Goal: Find specific page/section: Find specific page/section

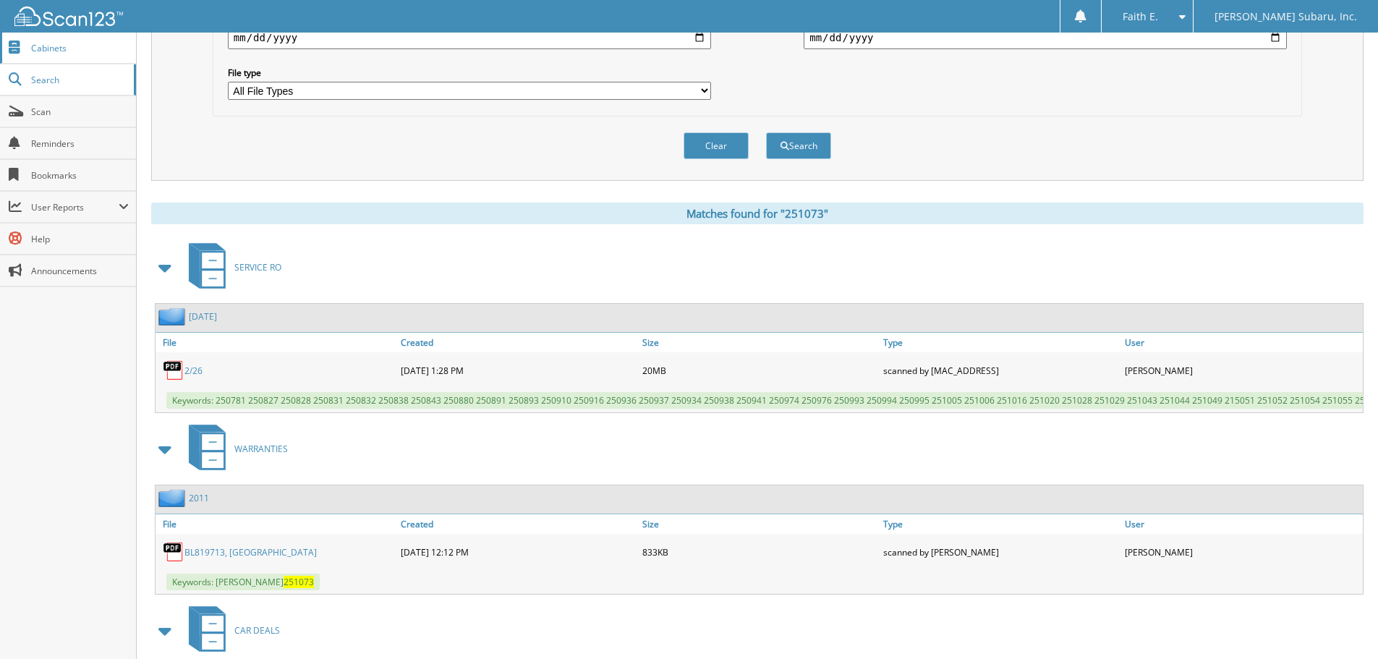
click at [83, 49] on span "Cabinets" at bounding box center [80, 48] width 98 height 12
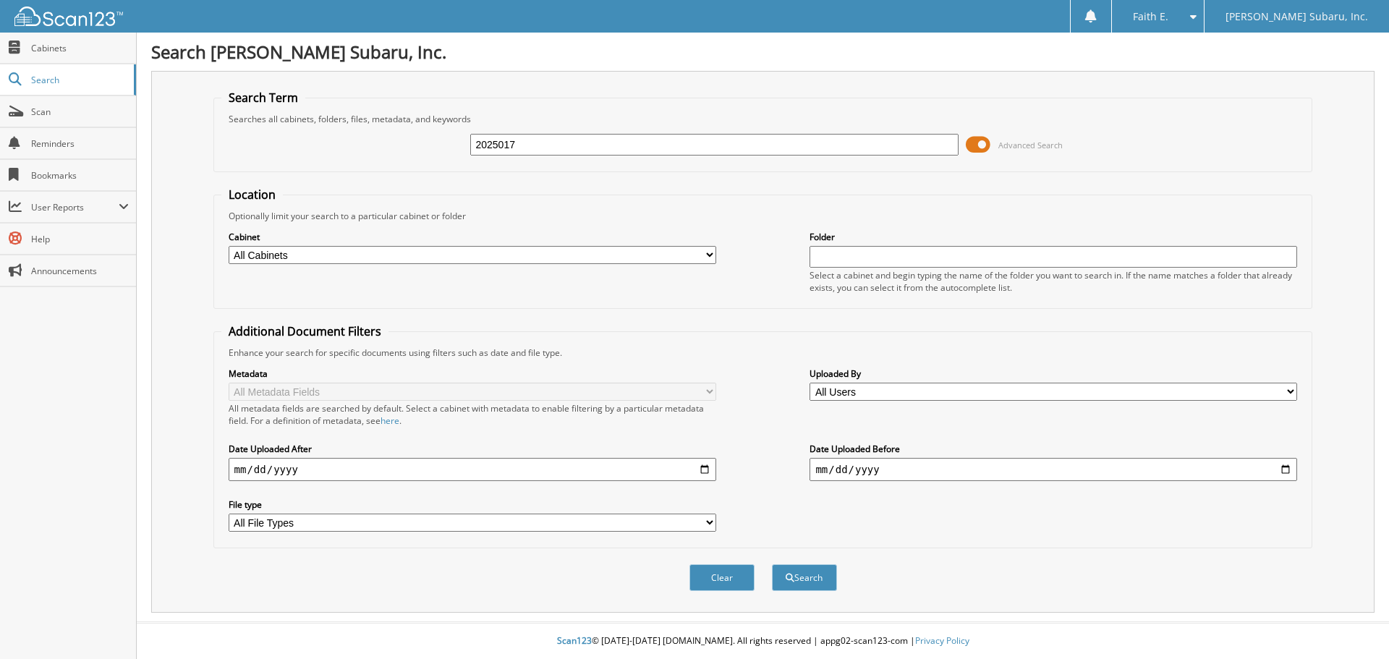
type input "2025017"
click at [772, 564] on button "Search" at bounding box center [804, 577] width 65 height 27
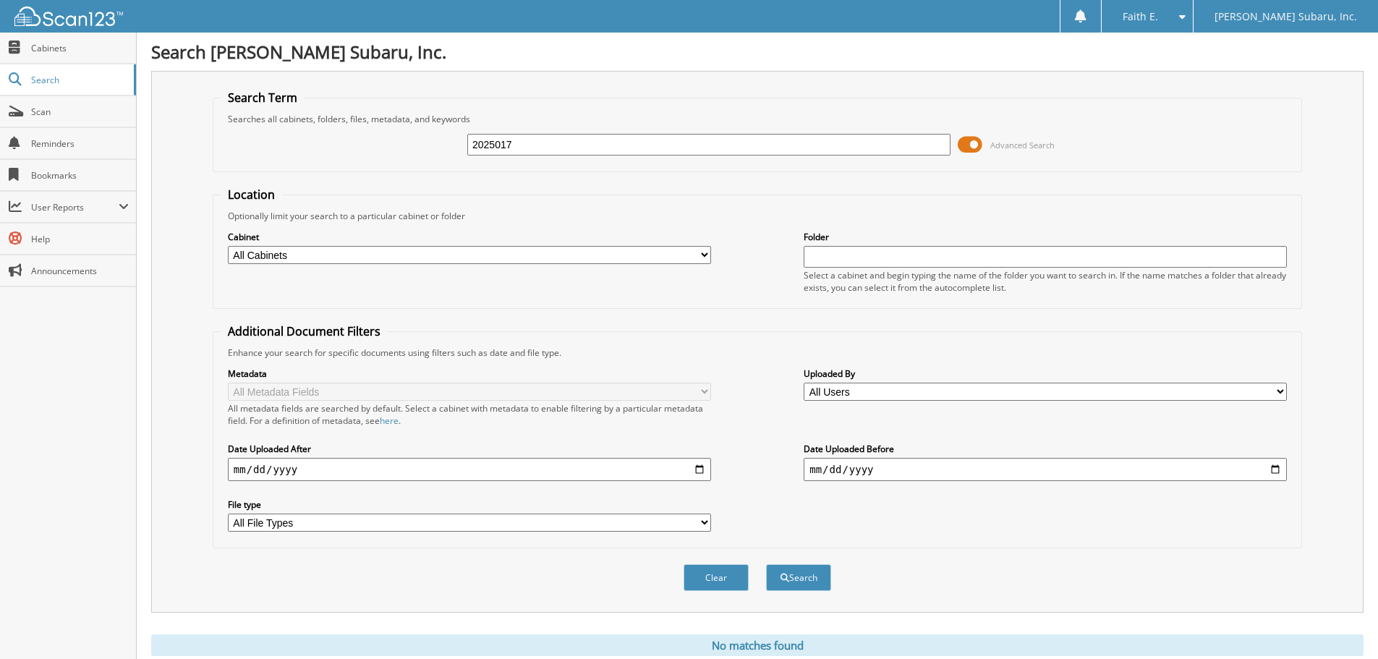
click at [518, 137] on input "2025017" at bounding box center [708, 145] width 483 height 22
type input "50556"
click at [766, 564] on button "Search" at bounding box center [798, 577] width 65 height 27
click at [587, 137] on input "50556" at bounding box center [708, 145] width 483 height 22
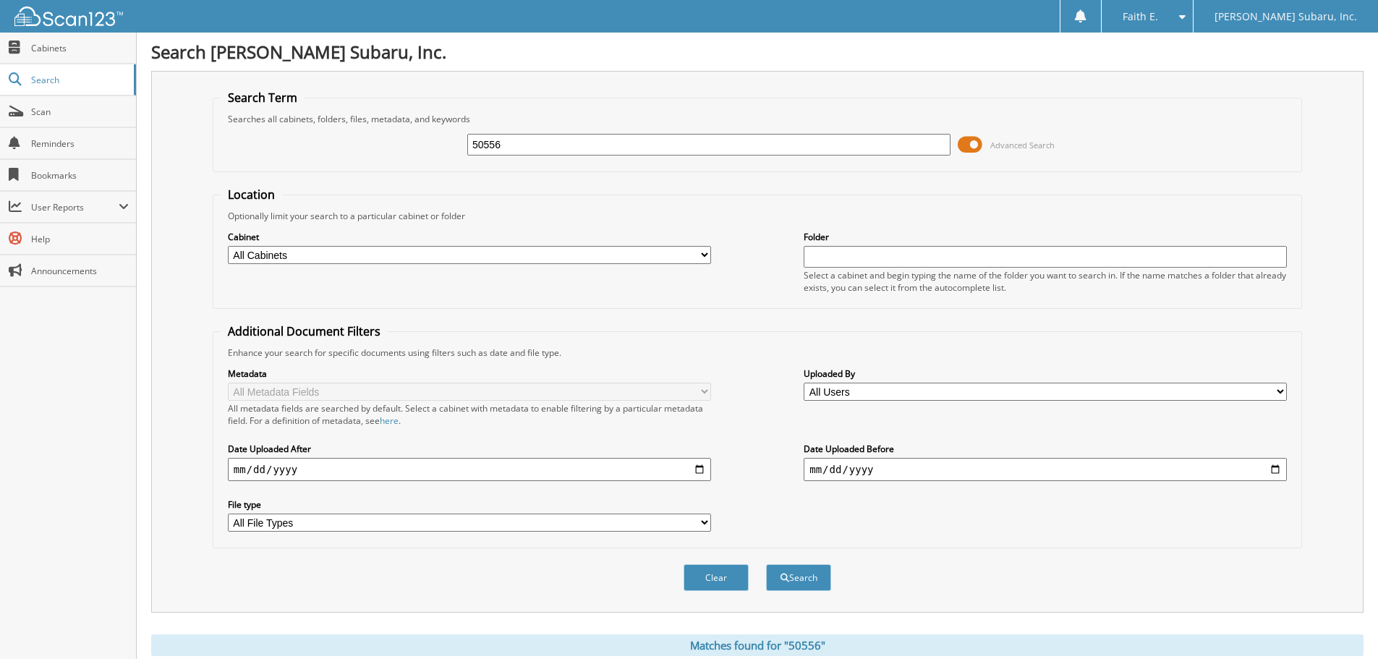
click at [587, 137] on input "50556" at bounding box center [708, 145] width 483 height 22
type input "74701"
click at [766, 564] on button "Search" at bounding box center [798, 577] width 65 height 27
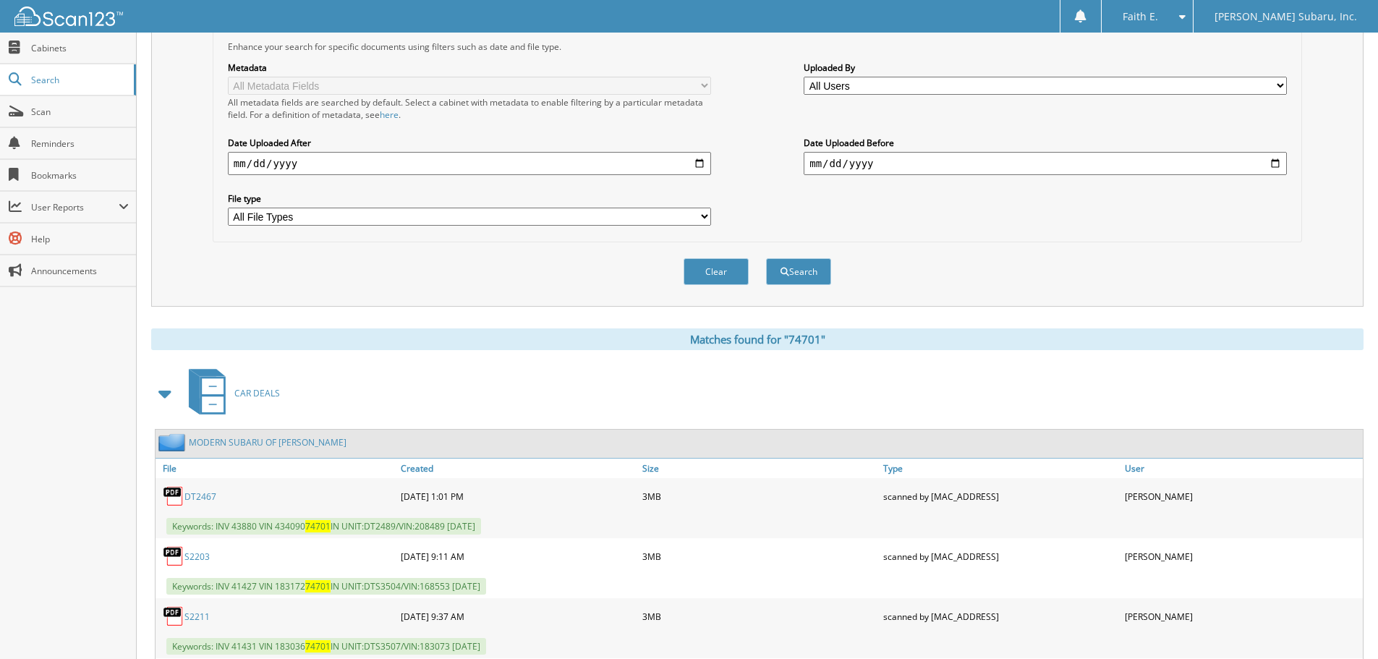
scroll to position [72, 0]
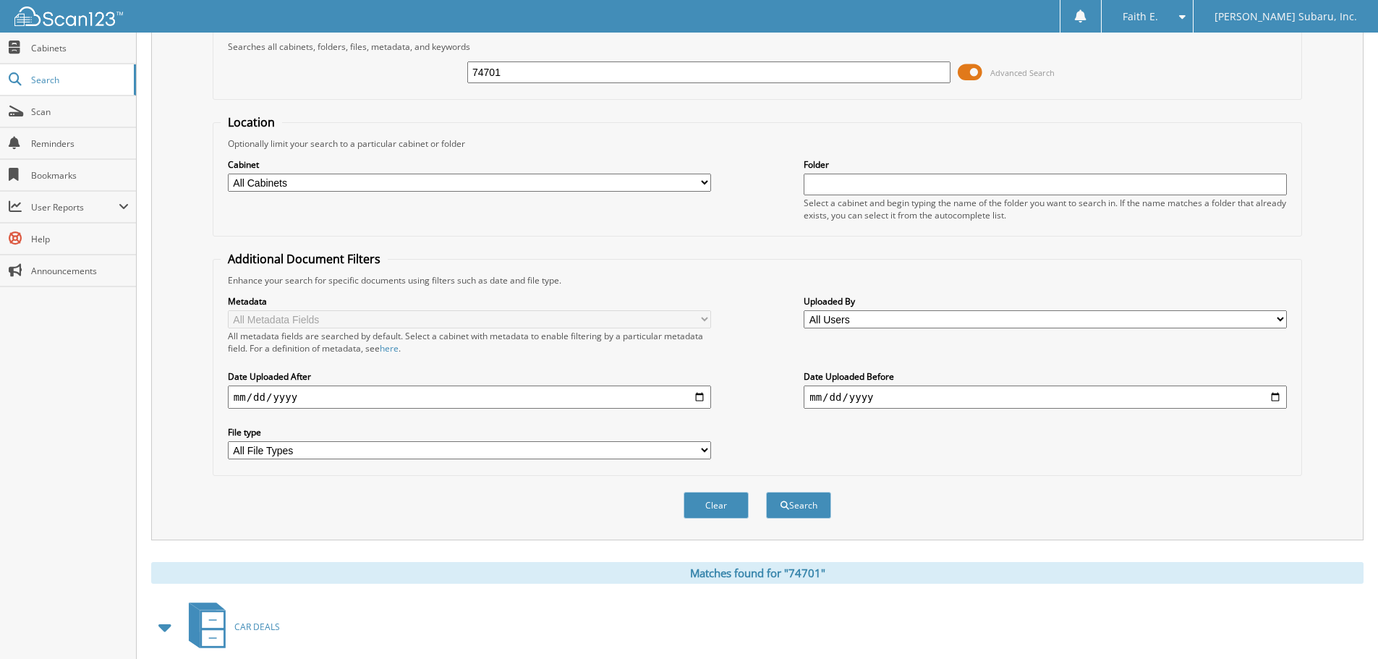
click at [602, 73] on input "74701" at bounding box center [708, 73] width 483 height 22
type input "2010392"
click at [766, 492] on button "Search" at bounding box center [798, 505] width 65 height 27
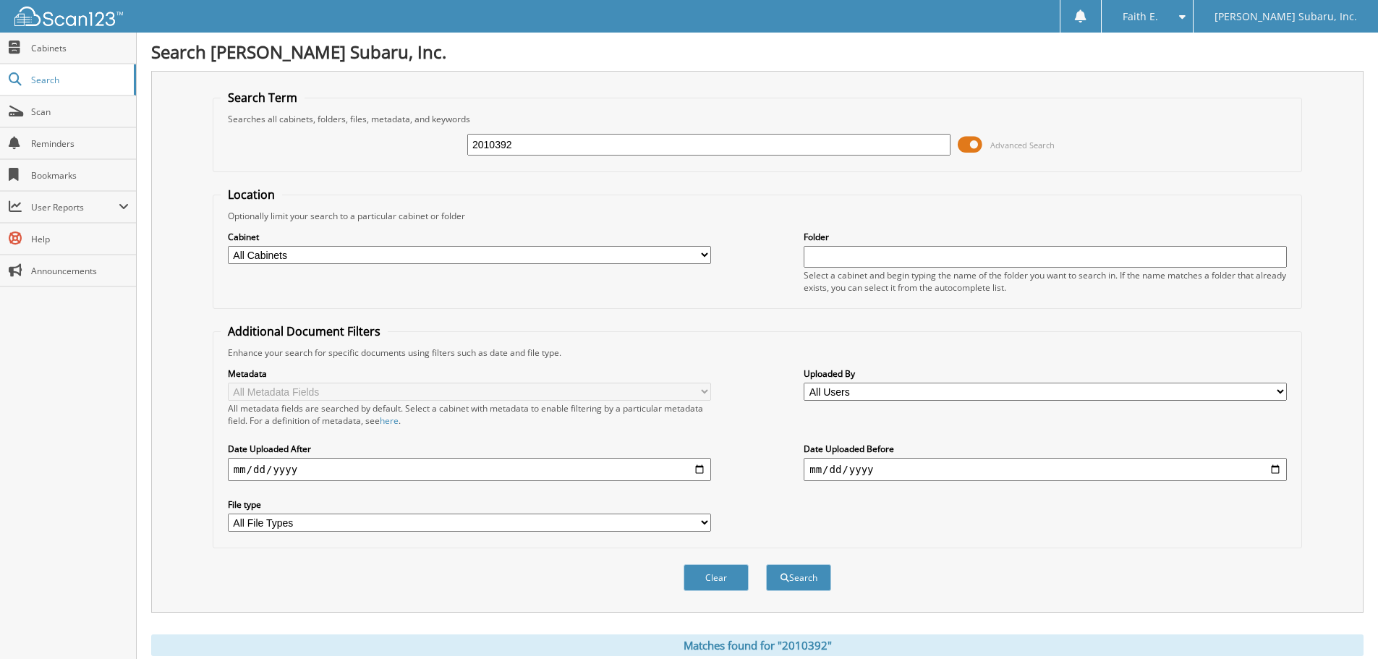
click at [760, 151] on input "2010392" at bounding box center [708, 145] width 483 height 22
type input "2014367"
click at [766, 564] on button "Search" at bounding box center [798, 577] width 65 height 27
click at [555, 144] on input "2014367" at bounding box center [708, 145] width 483 height 22
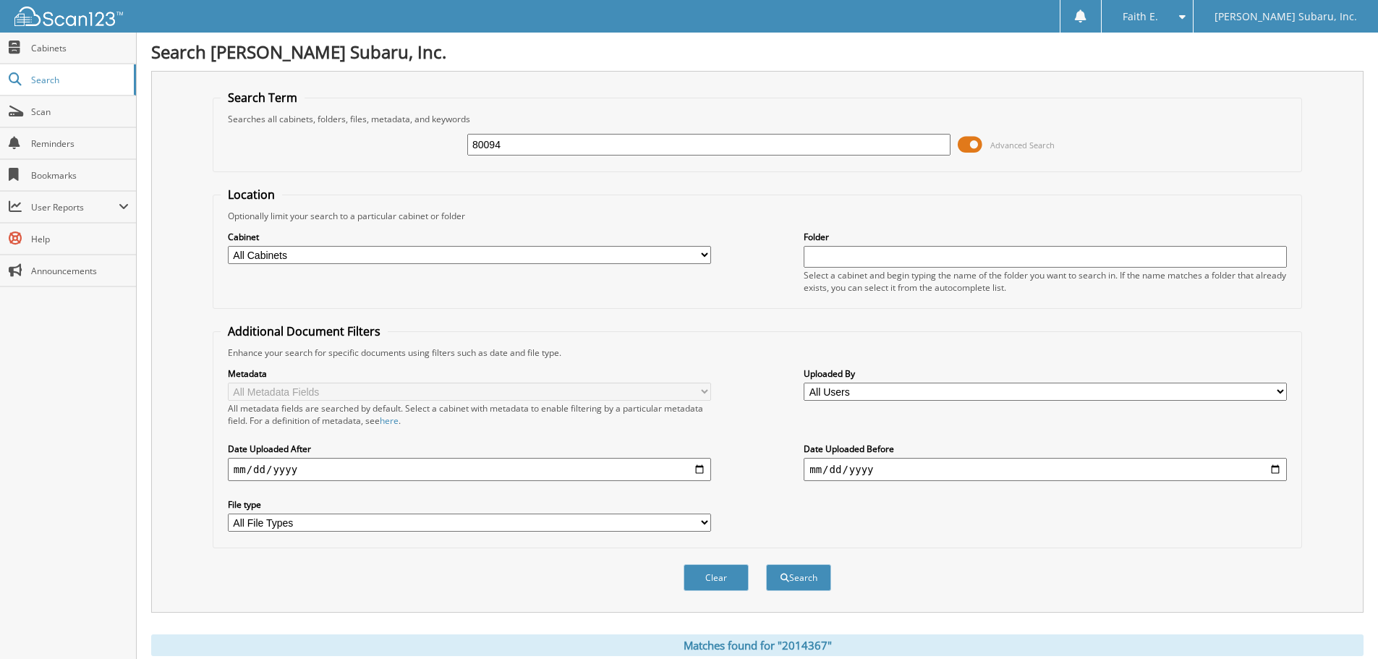
type input "80094"
click at [766, 564] on button "Search" at bounding box center [798, 577] width 65 height 27
click at [574, 147] on input "80094" at bounding box center [708, 145] width 483 height 22
type input "72993"
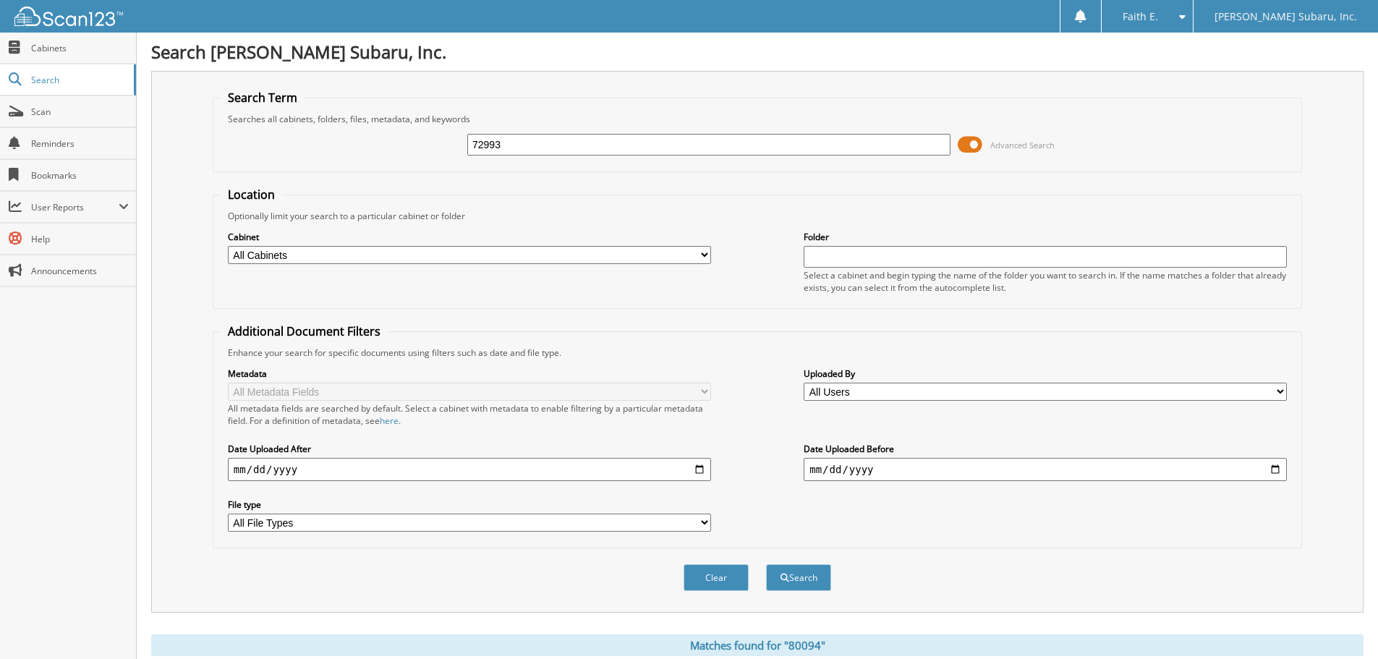
click at [766, 564] on button "Search" at bounding box center [798, 577] width 65 height 27
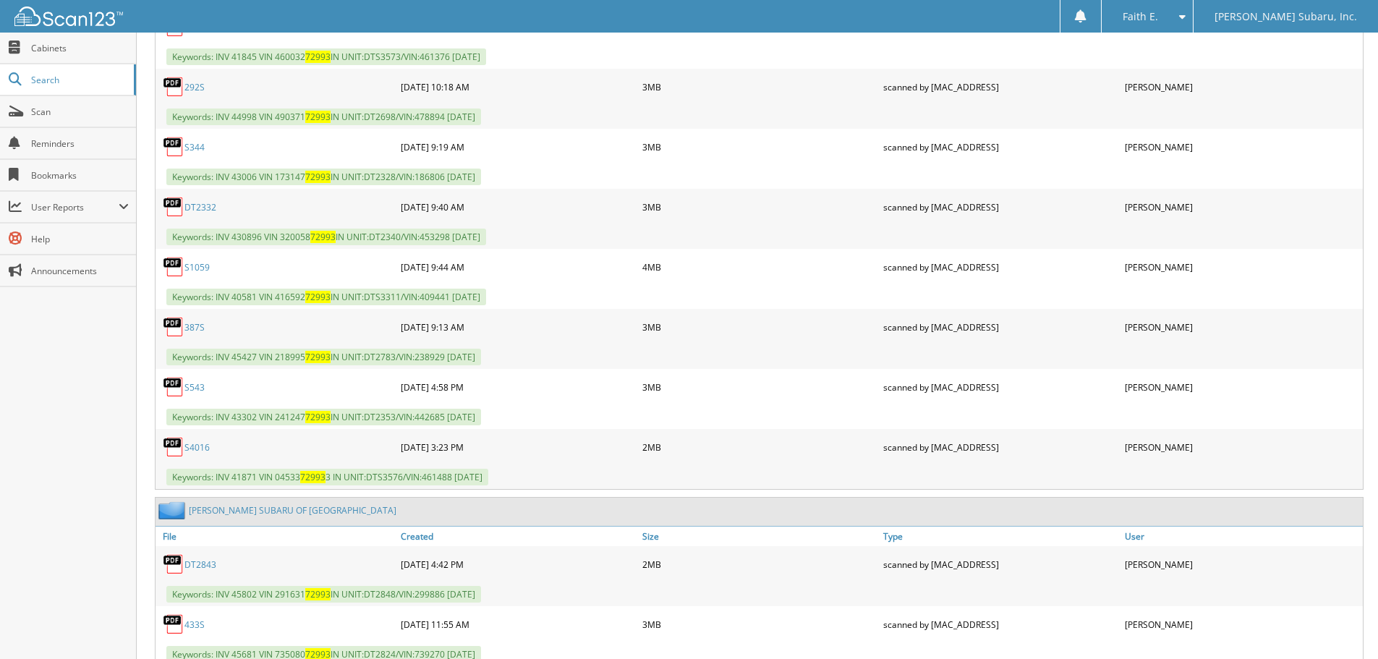
scroll to position [1315, 0]
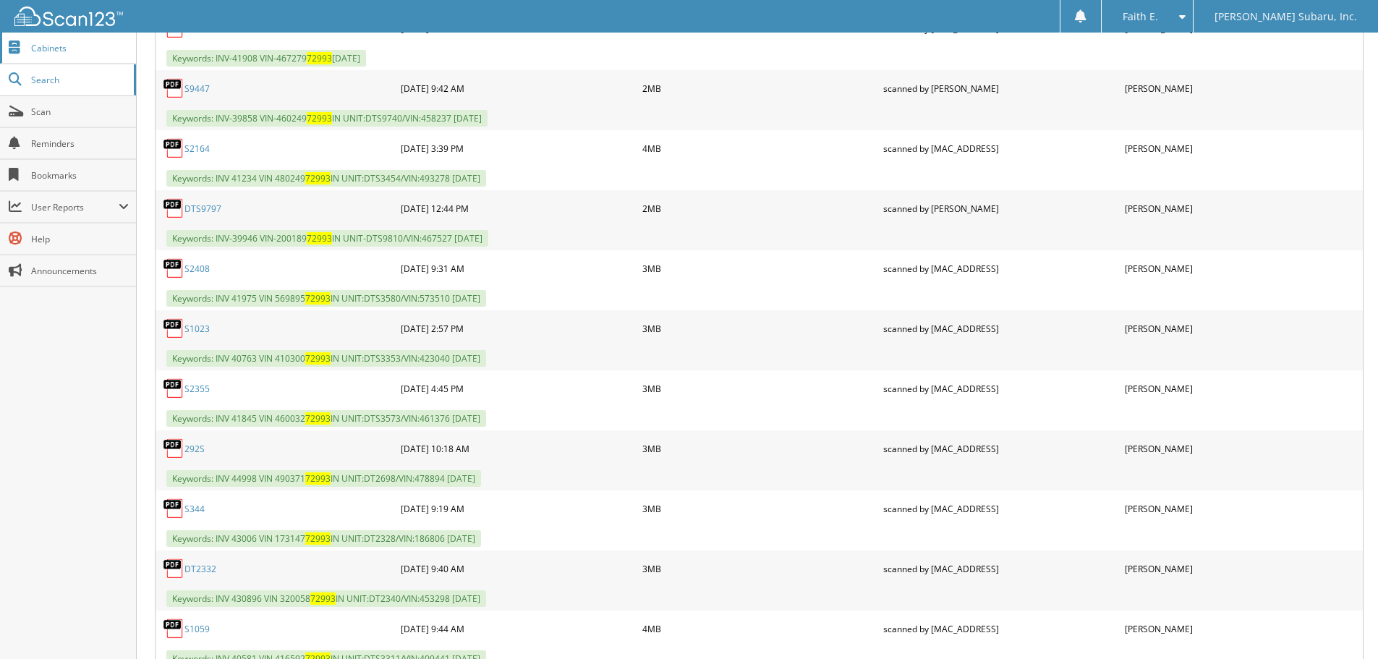
click at [82, 45] on span "Cabinets" at bounding box center [80, 48] width 98 height 12
